Goal: Check status: Check status

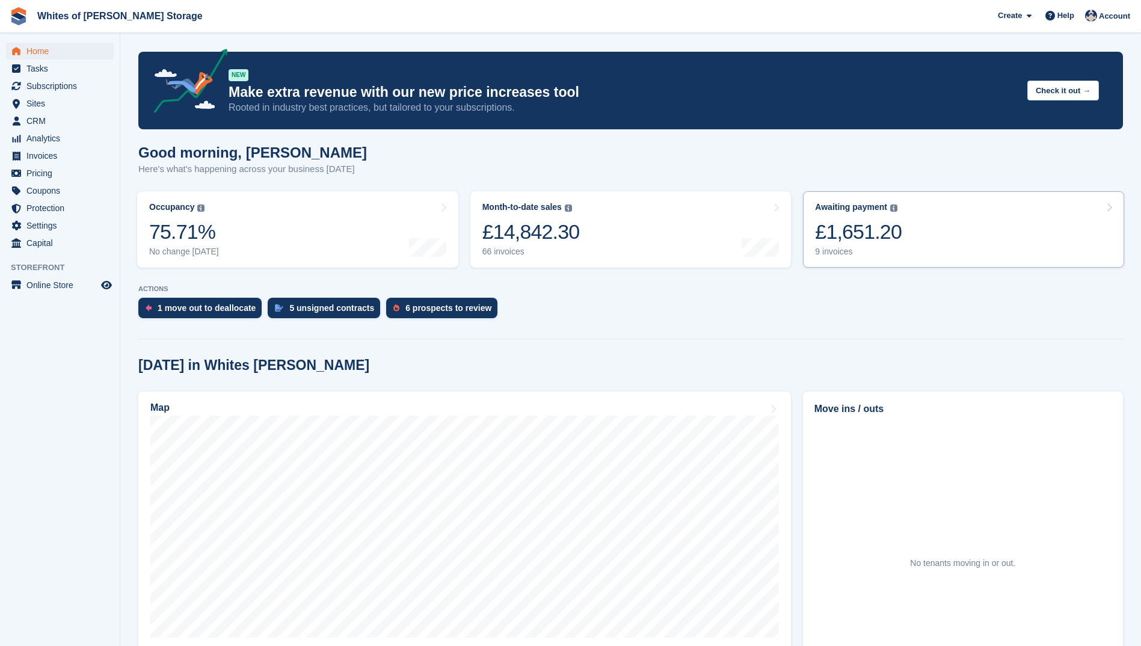
click at [834, 234] on div "£1,651.20" at bounding box center [858, 231] width 87 height 25
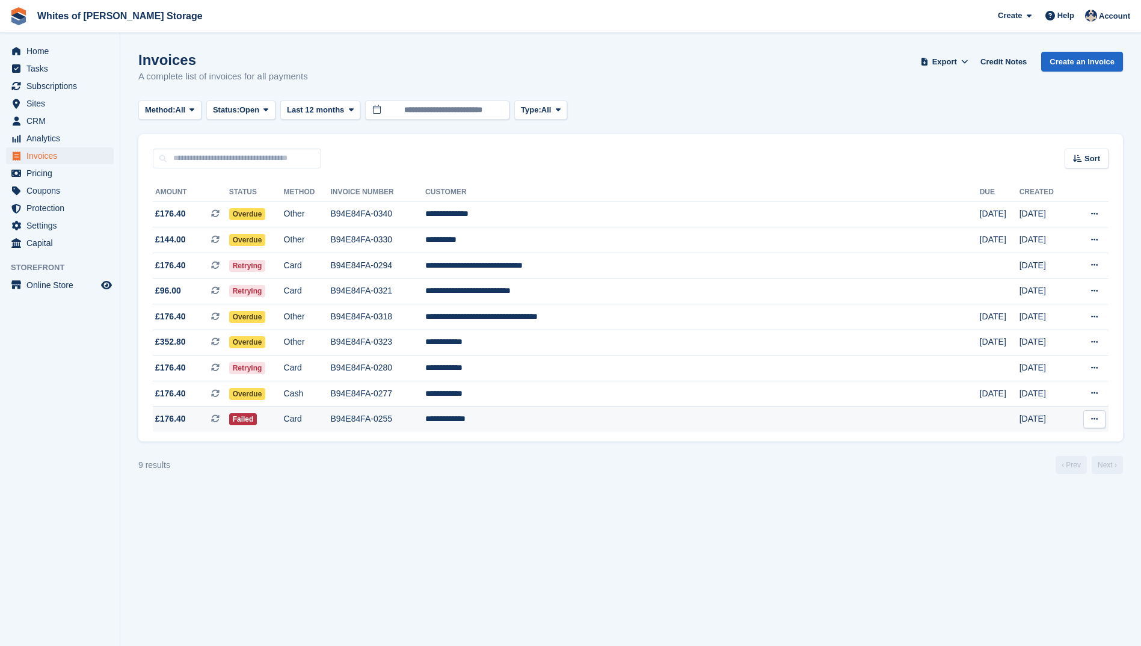
click at [425, 419] on td "B94E84FA-0255" at bounding box center [377, 419] width 95 height 25
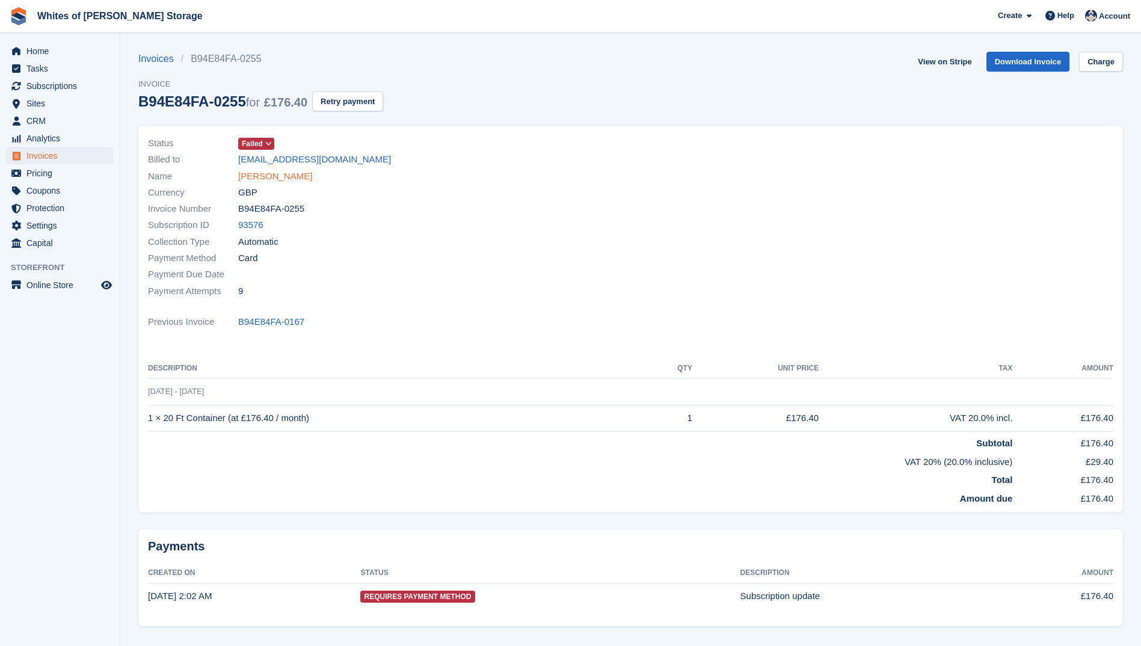
click at [257, 177] on link "Aaron Fensome" at bounding box center [275, 177] width 74 height 14
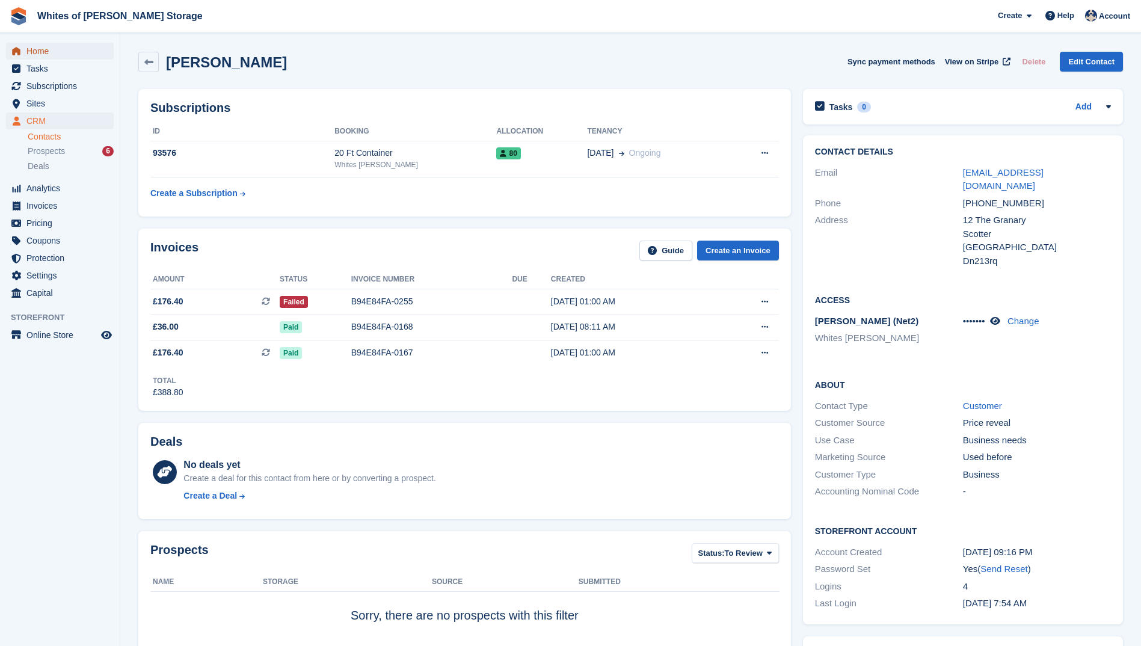
click at [61, 49] on span "Home" at bounding box center [62, 51] width 72 height 17
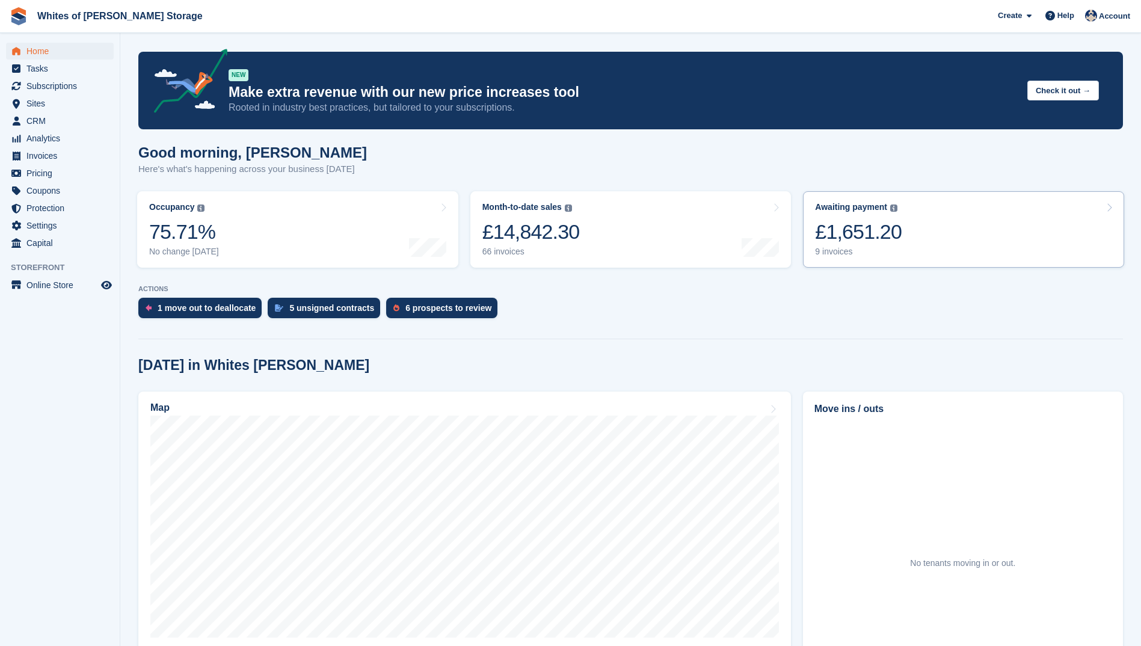
click at [858, 230] on div "£1,651.20" at bounding box center [858, 231] width 87 height 25
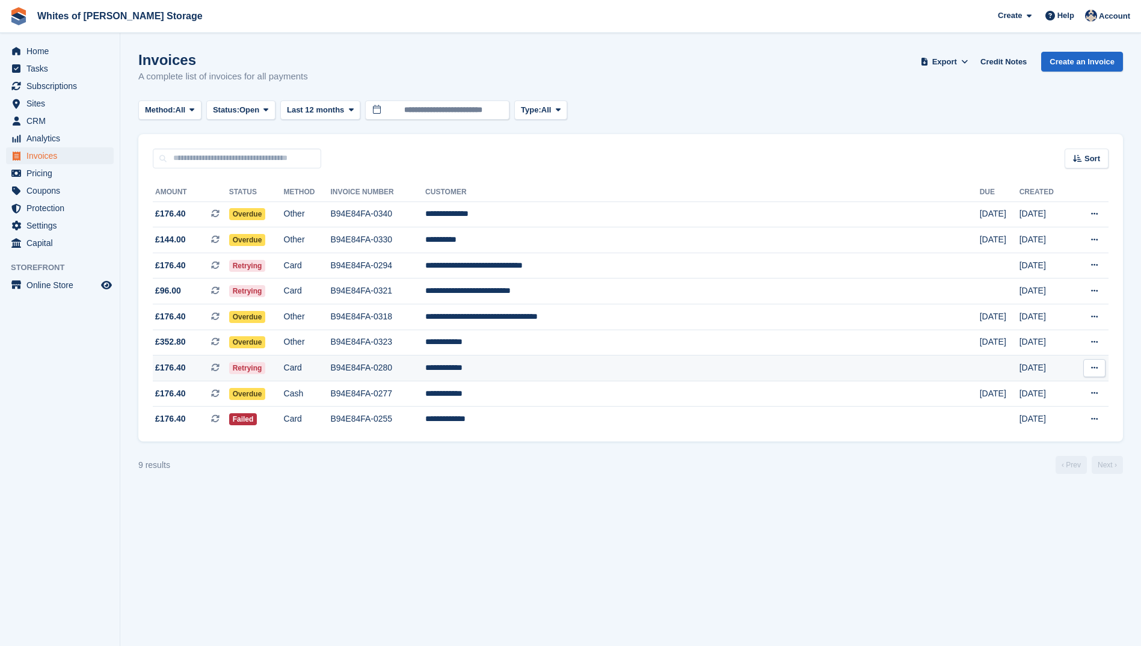
click at [164, 361] on span "£176.40" at bounding box center [170, 367] width 31 height 13
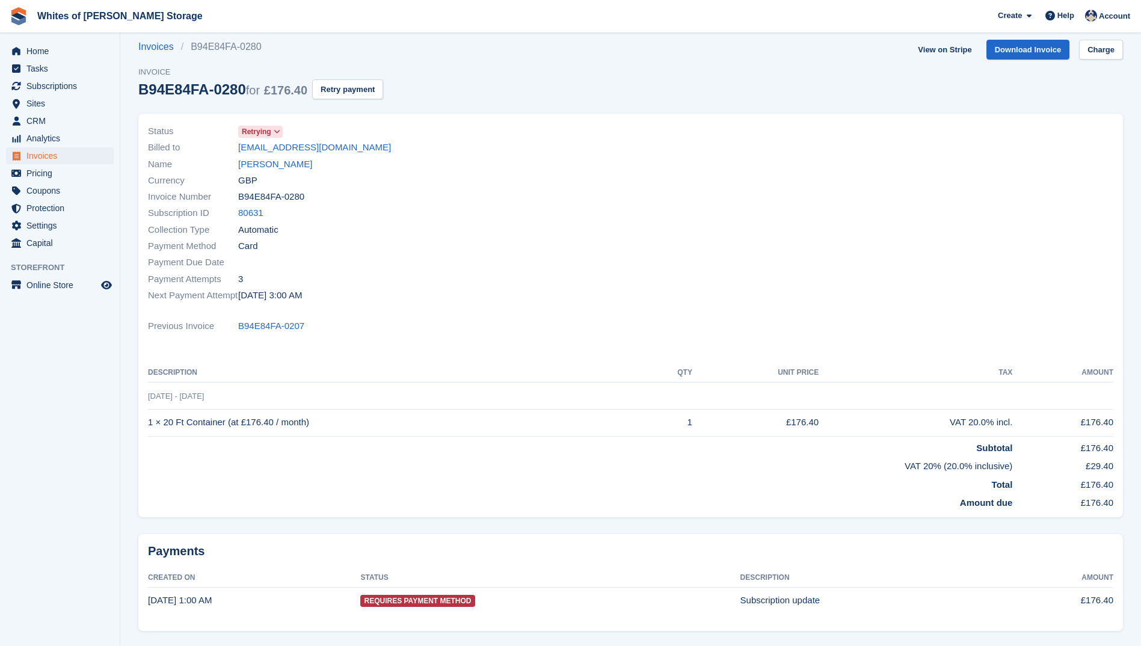
scroll to position [51, 0]
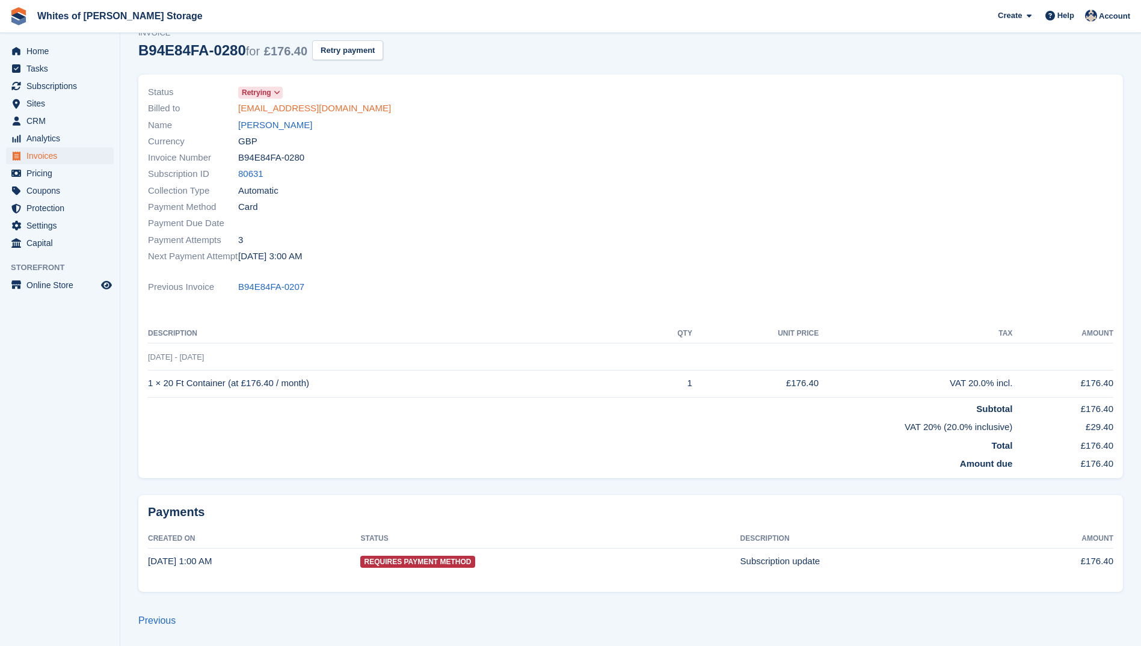
click at [247, 114] on link "stevefrost0077@gmail.com" at bounding box center [314, 109] width 153 height 14
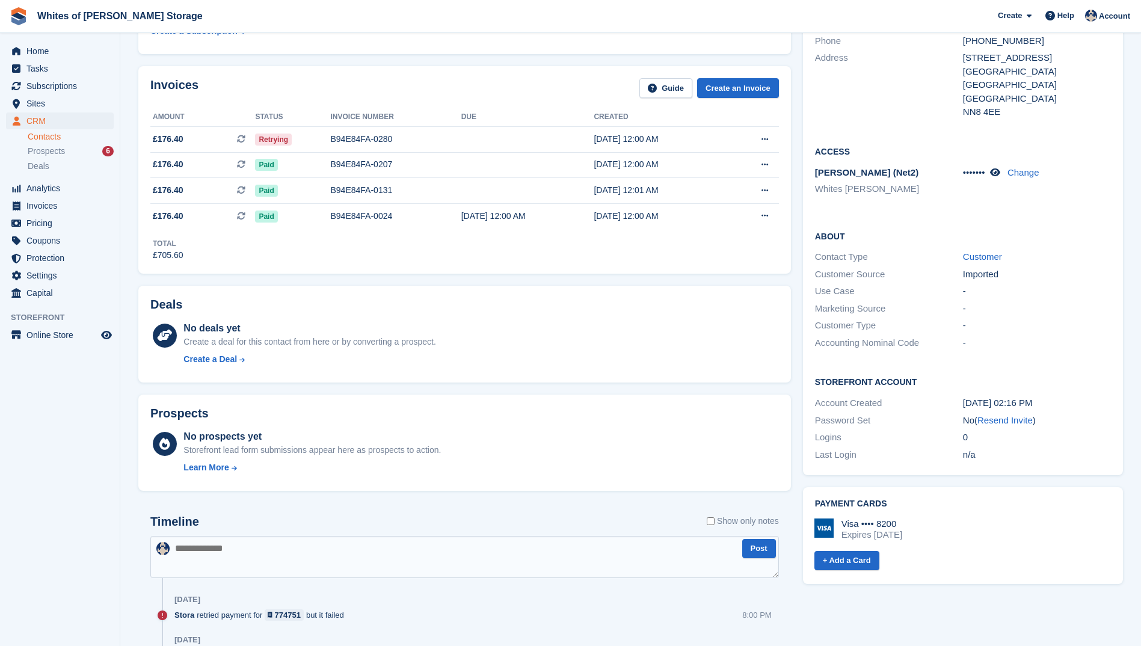
scroll to position [241, 0]
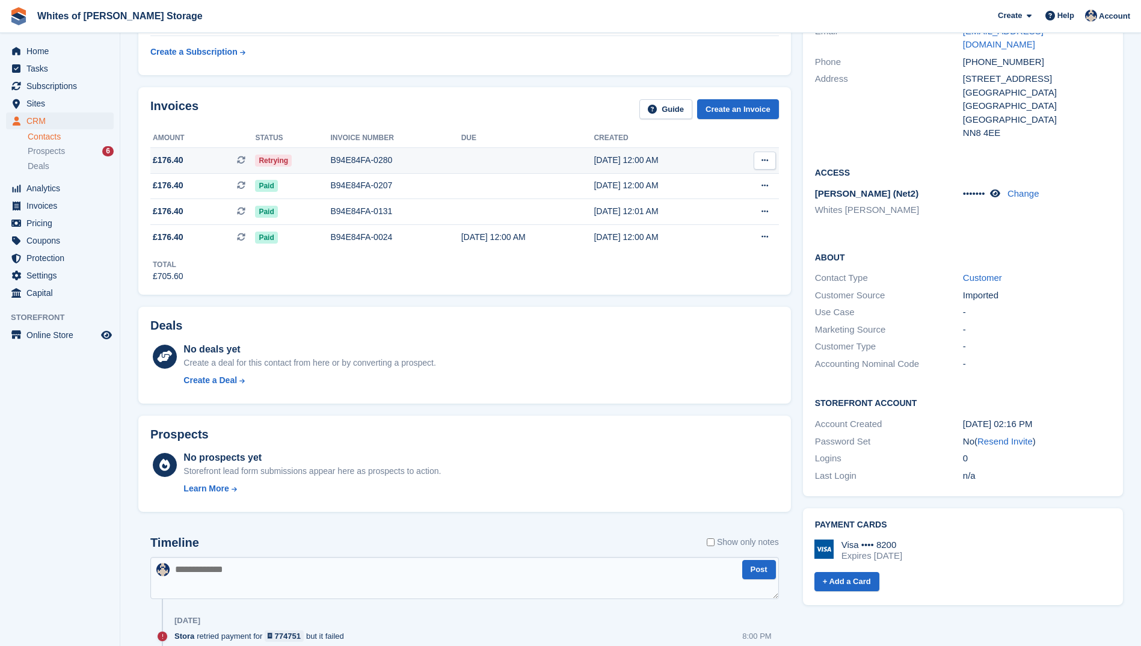
click at [760, 158] on button at bounding box center [765, 161] width 22 height 18
click at [687, 232] on p "View Subscription" at bounding box center [718, 229] width 105 height 16
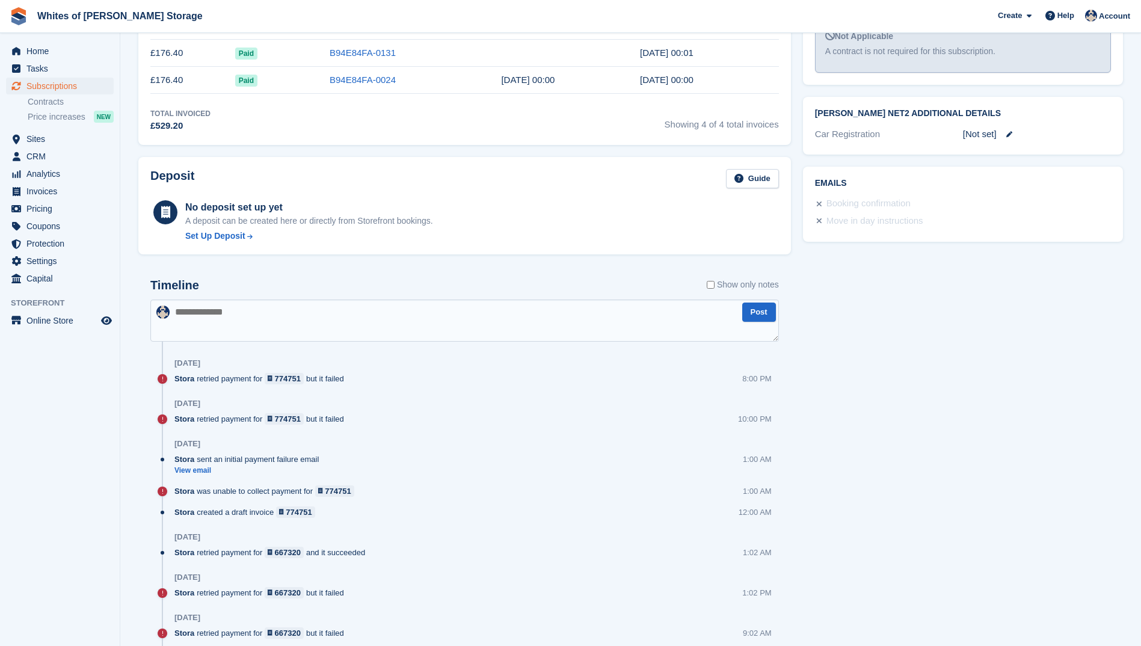
scroll to position [481, 0]
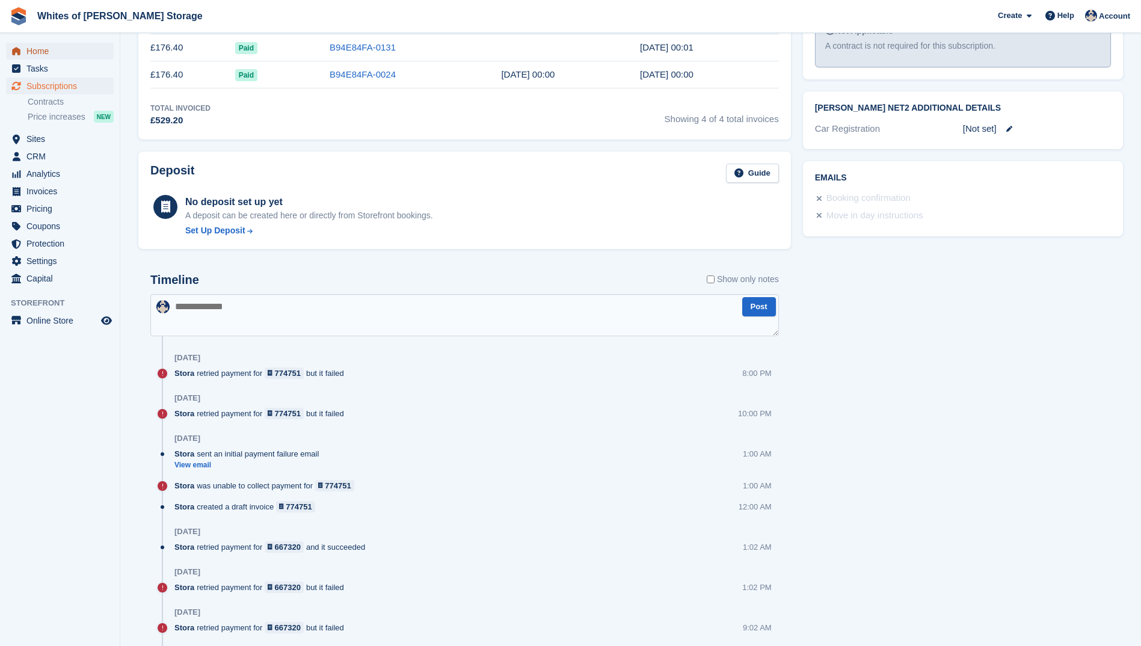
click at [57, 54] on span "Home" at bounding box center [62, 51] width 72 height 17
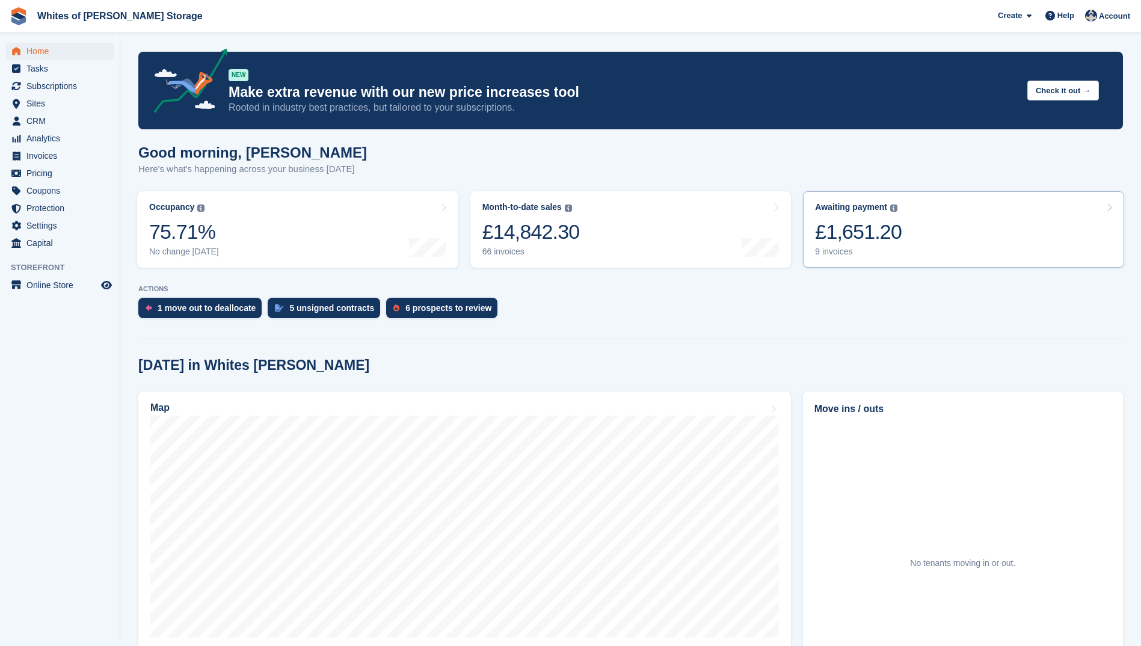
click at [843, 232] on div "£1,651.20" at bounding box center [858, 231] width 87 height 25
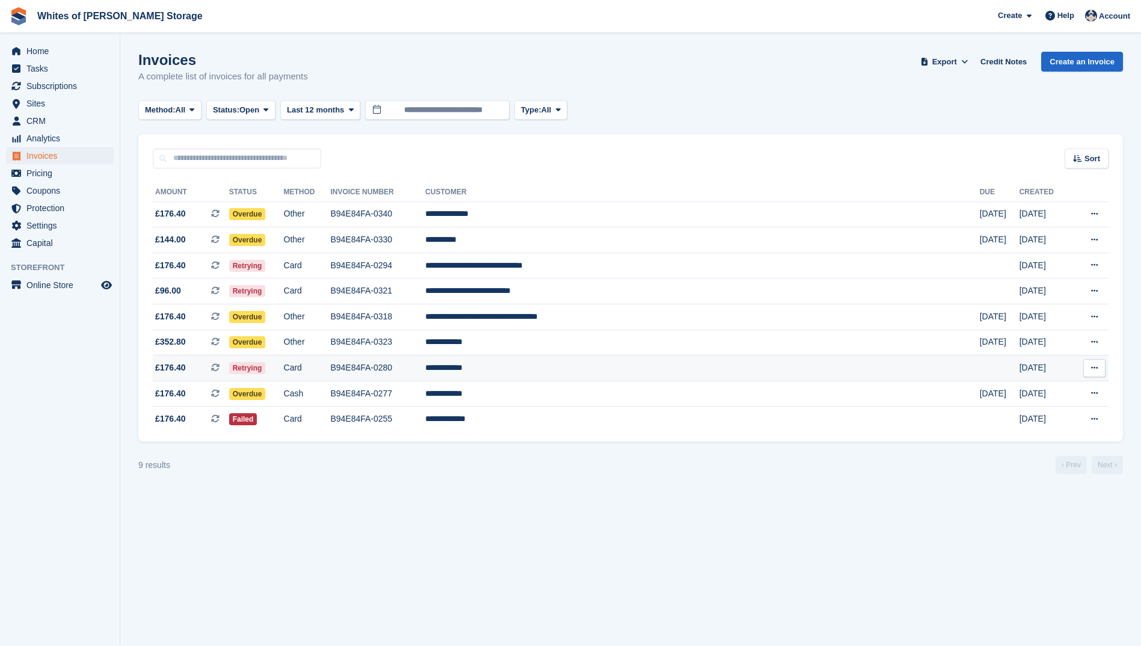
click at [171, 366] on span "£176.40" at bounding box center [170, 367] width 31 height 13
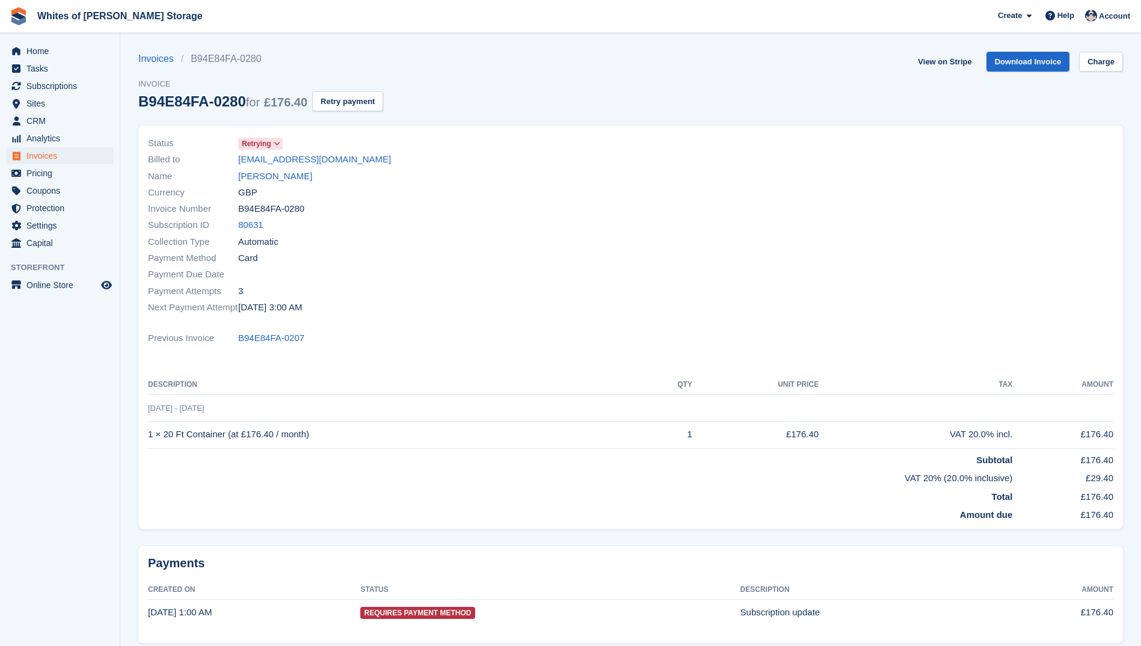
scroll to position [51, 0]
